Goal: Task Accomplishment & Management: Use online tool/utility

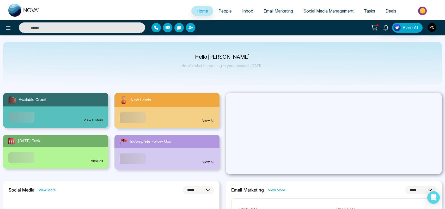
select select "*"
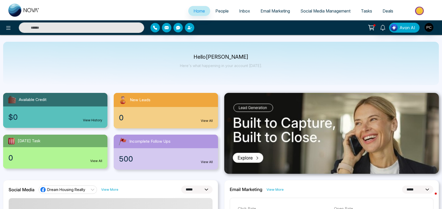
click at [216, 9] on span "People" at bounding box center [222, 10] width 13 height 5
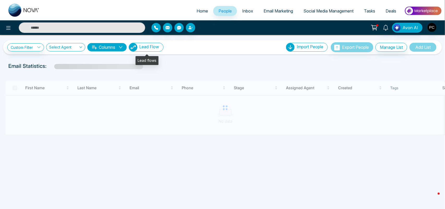
click at [150, 47] on span "Lead Flow" at bounding box center [149, 46] width 20 height 5
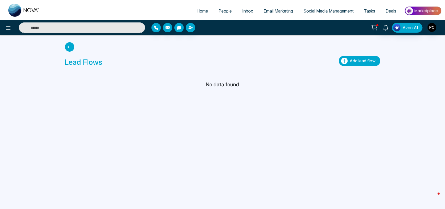
click at [353, 63] on span "Add lead flow" at bounding box center [363, 60] width 26 height 5
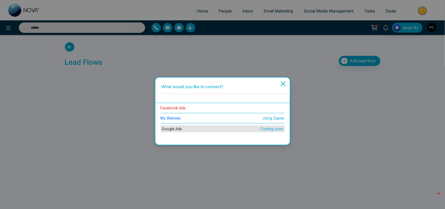
click at [181, 106] on link "Facebook Ads" at bounding box center [173, 108] width 25 height 4
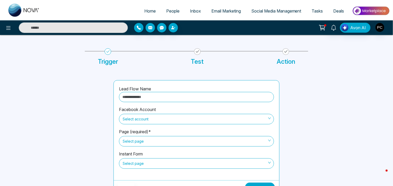
scroll to position [25, 0]
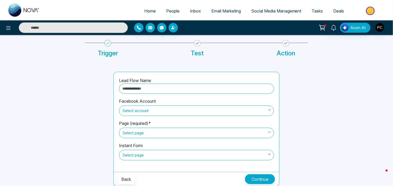
click at [179, 87] on input "text" at bounding box center [196, 89] width 155 height 10
type input "**********"
click at [161, 114] on span "Select account" at bounding box center [197, 110] width 148 height 9
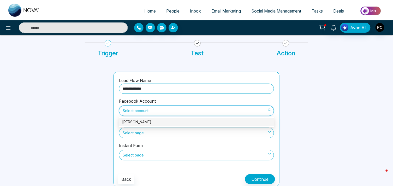
click at [159, 120] on div "[PERSON_NAME]" at bounding box center [196, 122] width 149 height 6
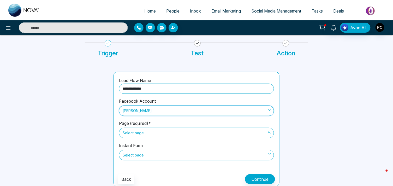
click at [168, 132] on span "Select page" at bounding box center [197, 132] width 148 height 9
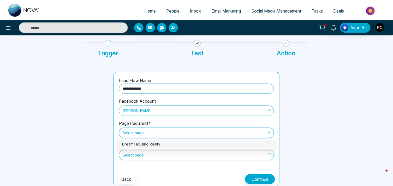
click at [164, 146] on div "Dream Housing Realty" at bounding box center [196, 144] width 149 height 6
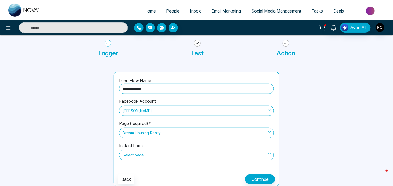
click at [175, 155] on span "Select page" at bounding box center [197, 155] width 148 height 9
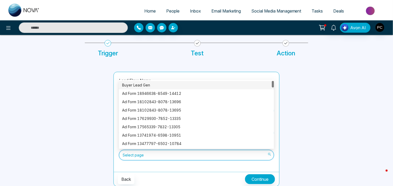
click at [142, 82] on div "Buyer Lead Gen" at bounding box center [196, 85] width 149 height 6
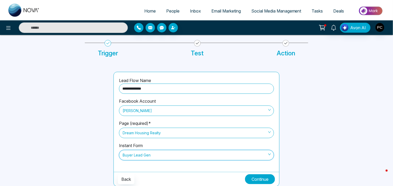
click at [261, 176] on button "Continue" at bounding box center [260, 179] width 30 height 10
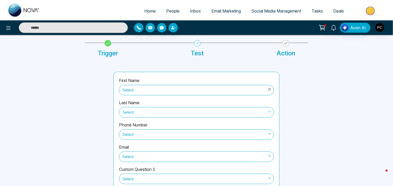
click at [174, 91] on span "Select" at bounding box center [197, 90] width 148 height 9
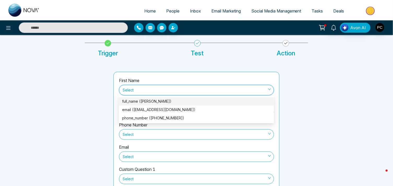
click at [156, 100] on div "full_name ([PERSON_NAME])" at bounding box center [196, 101] width 149 height 6
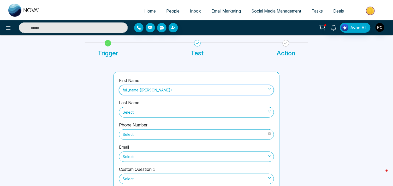
click at [157, 134] on span "Select" at bounding box center [197, 134] width 148 height 9
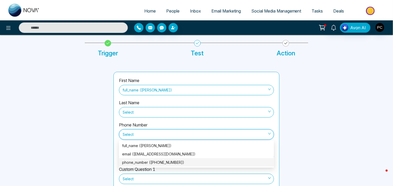
click at [150, 162] on div "phone_number ([PHONE_NUMBER])" at bounding box center [196, 162] width 149 height 6
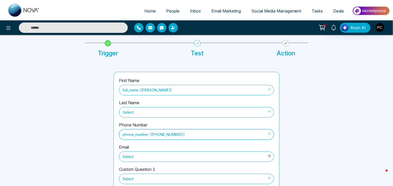
click at [162, 159] on span "Select" at bounding box center [197, 156] width 148 height 9
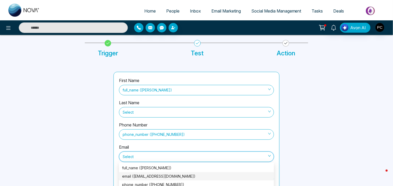
click at [152, 176] on div "email ([EMAIL_ADDRESS][DOMAIN_NAME])" at bounding box center [196, 176] width 149 height 6
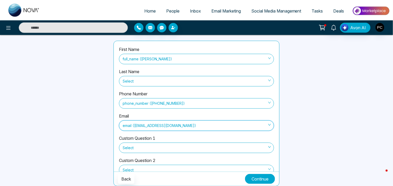
click at [265, 176] on button "Continue" at bounding box center [260, 179] width 30 height 10
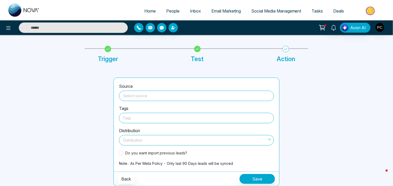
click at [183, 96] on input "search" at bounding box center [196, 95] width 149 height 8
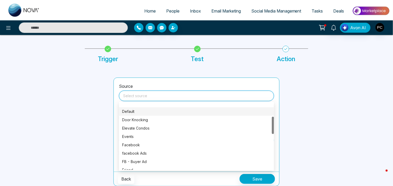
scroll to position [53, 0]
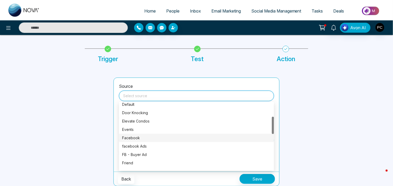
click at [131, 137] on div "Facebook" at bounding box center [196, 138] width 149 height 6
type input "********"
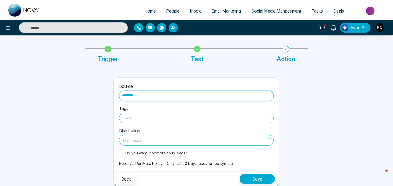
click at [142, 120] on div at bounding box center [197, 118] width 148 height 7
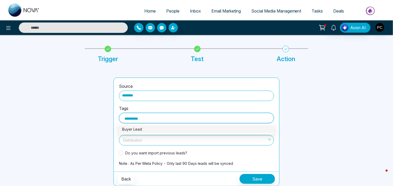
type input "**********"
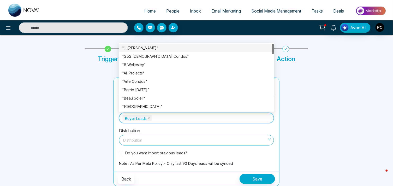
click at [150, 139] on input "search" at bounding box center [194, 139] width 145 height 8
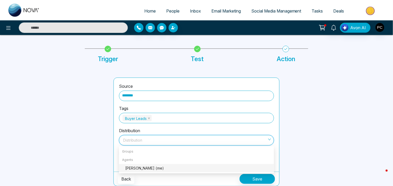
click at [138, 166] on div "[PERSON_NAME] (me)" at bounding box center [198, 168] width 146 height 6
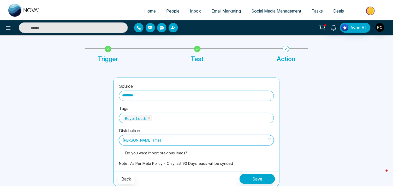
click at [121, 152] on span at bounding box center [121, 153] width 4 height 4
click at [249, 176] on button "Save" at bounding box center [257, 179] width 35 height 10
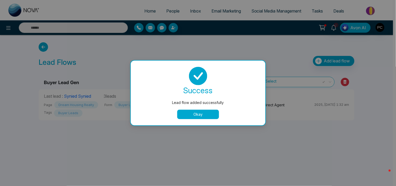
click at [196, 113] on button "Okay" at bounding box center [198, 114] width 42 height 9
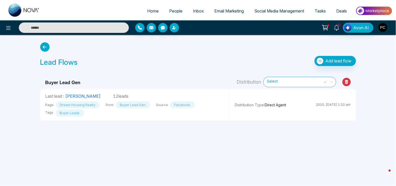
click at [380, 30] on img "button" at bounding box center [382, 27] width 9 height 9
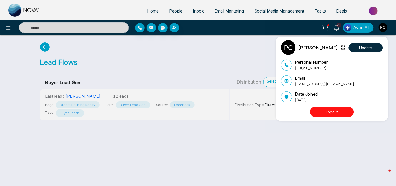
click at [330, 107] on button "Logout" at bounding box center [332, 112] width 44 height 10
